Goal: Information Seeking & Learning: Learn about a topic

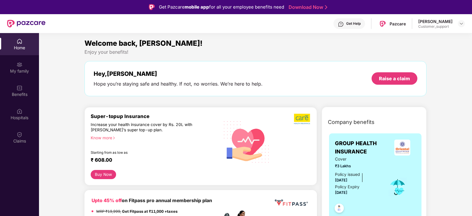
scroll to position [31, 0]
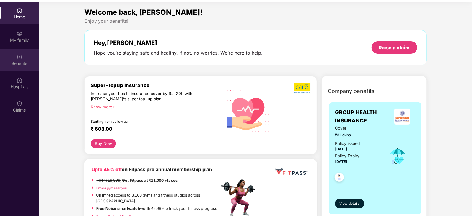
click at [25, 64] on div "Benefits" at bounding box center [19, 64] width 39 height 6
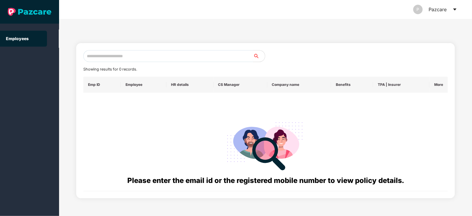
click at [104, 57] on input "text" at bounding box center [168, 56] width 170 height 12
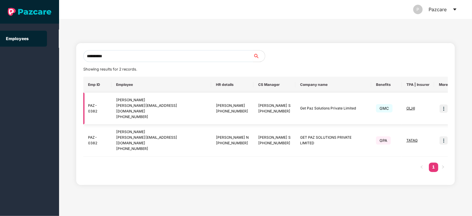
type input "**********"
click at [440, 106] on img at bounding box center [444, 109] width 8 height 8
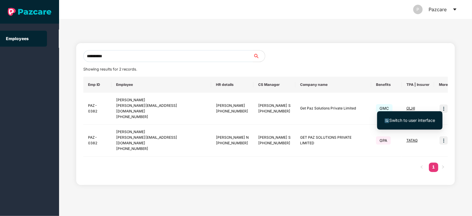
click at [422, 121] on span "Switch to user interface" at bounding box center [413, 120] width 46 height 5
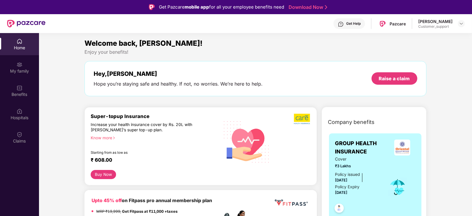
click at [106, 137] on div "Know more" at bounding box center [153, 137] width 125 height 4
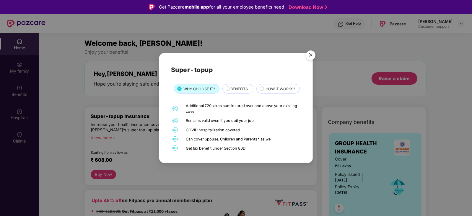
click at [238, 86] on span "BENEFITS" at bounding box center [239, 89] width 17 height 6
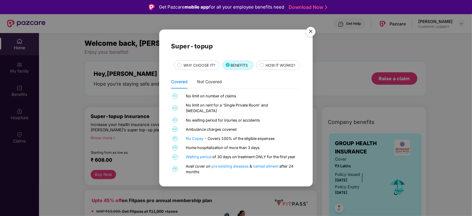
click at [313, 27] on img "Close" at bounding box center [311, 32] width 17 height 17
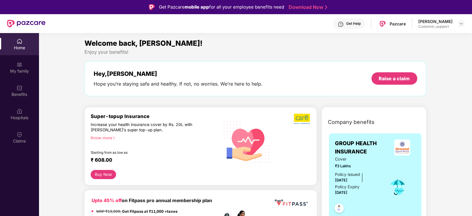
click at [348, 24] on div "Get Help" at bounding box center [354, 23] width 14 height 5
click at [233, 51] on div "Enjoy your benefits!" at bounding box center [256, 52] width 342 height 6
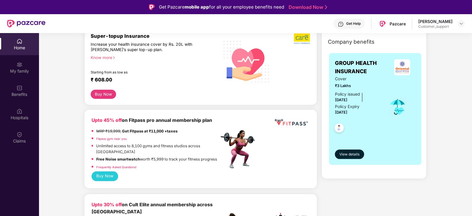
scroll to position [52, 0]
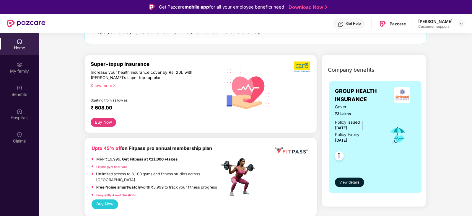
click at [110, 87] on div "Know more" at bounding box center [153, 85] width 125 height 4
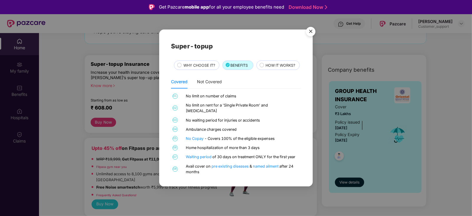
scroll to position [3, 0]
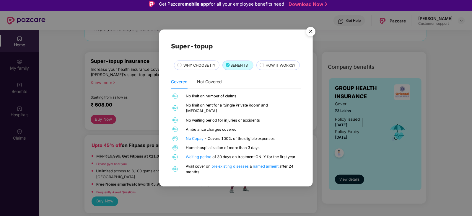
click at [309, 28] on img "Close" at bounding box center [311, 32] width 17 height 17
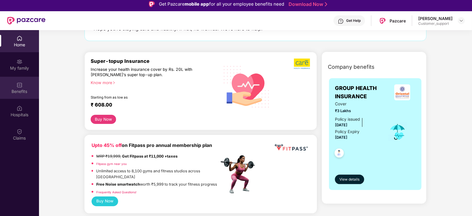
click at [23, 97] on div "Benefits" at bounding box center [19, 88] width 39 height 22
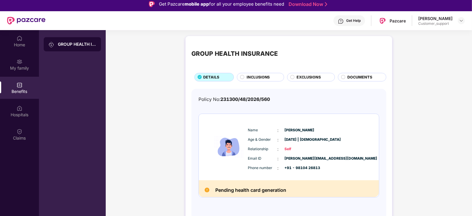
scroll to position [33, 0]
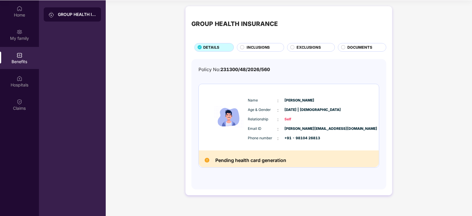
click at [258, 46] on span "INCLUSIONS" at bounding box center [258, 48] width 23 height 6
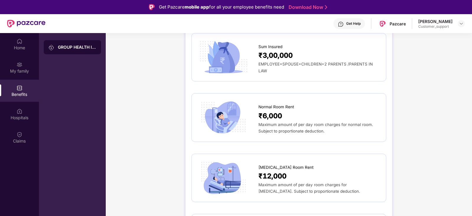
scroll to position [60, 0]
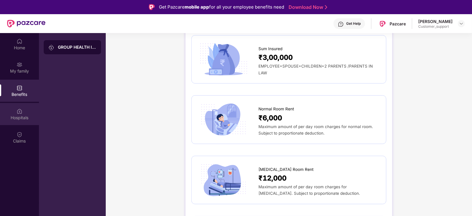
click at [19, 114] on img at bounding box center [20, 112] width 6 height 6
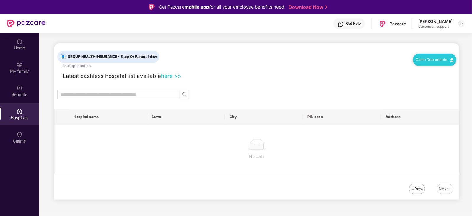
scroll to position [0, 0]
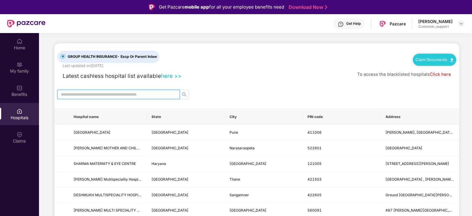
click at [74, 94] on input "text" at bounding box center [116, 94] width 111 height 7
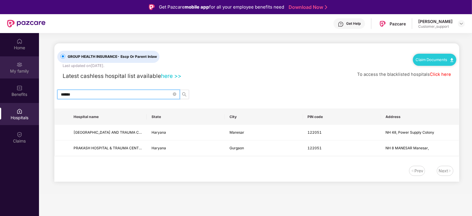
type input "******"
click at [17, 66] on img at bounding box center [20, 65] width 6 height 6
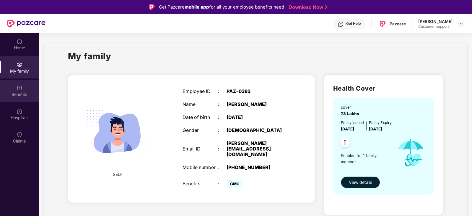
click at [18, 88] on img at bounding box center [20, 88] width 6 height 6
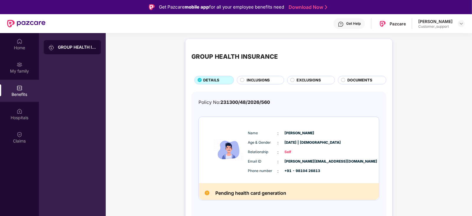
click at [300, 82] on span "EXCLUSIONS" at bounding box center [309, 80] width 24 height 6
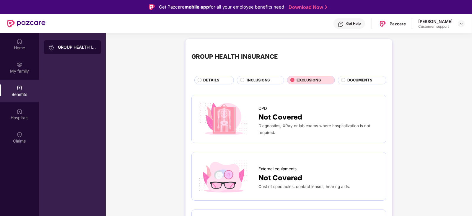
click at [247, 81] on span "INCLUSIONS" at bounding box center [258, 80] width 23 height 6
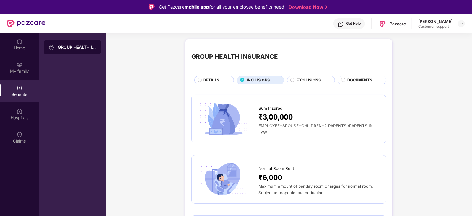
click at [213, 79] on span "DETAILS" at bounding box center [211, 80] width 16 height 6
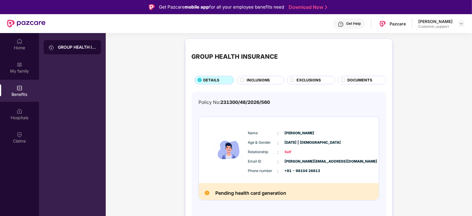
click at [255, 77] on div "INCLUSIONS" at bounding box center [260, 80] width 47 height 9
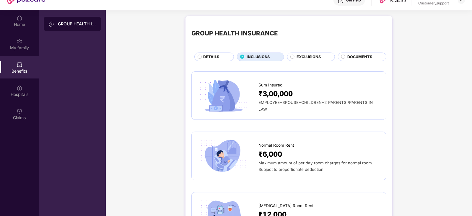
scroll to position [22, 0]
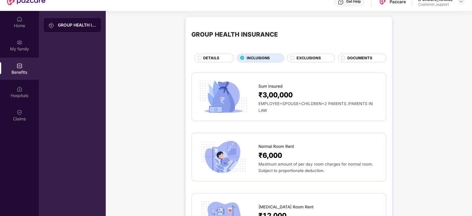
click at [214, 57] on span "DETAILS" at bounding box center [211, 58] width 16 height 6
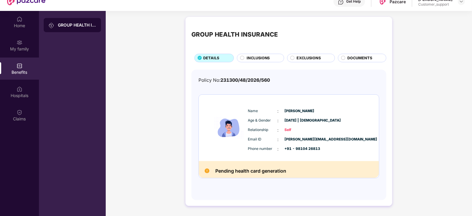
scroll to position [0, 0]
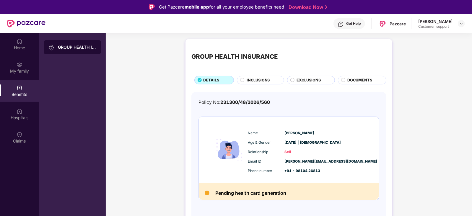
click at [357, 24] on div "Get Help" at bounding box center [354, 23] width 14 height 5
click at [256, 76] on div "INCLUSIONS" at bounding box center [260, 80] width 47 height 9
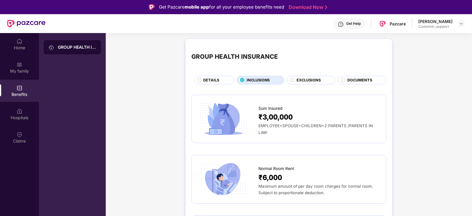
click at [256, 76] on div "INCLUSIONS" at bounding box center [260, 80] width 47 height 9
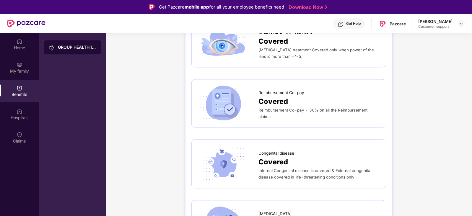
scroll to position [812, 0]
